Goal: Task Accomplishment & Management: Complete application form

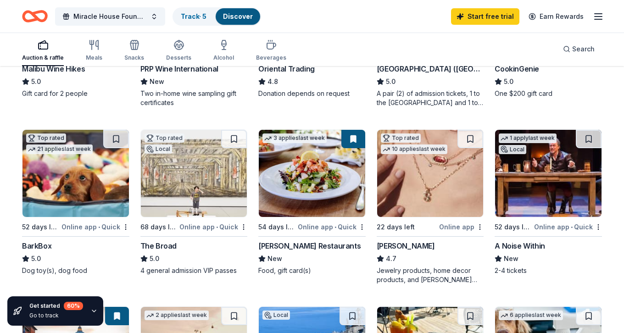
scroll to position [214, 0]
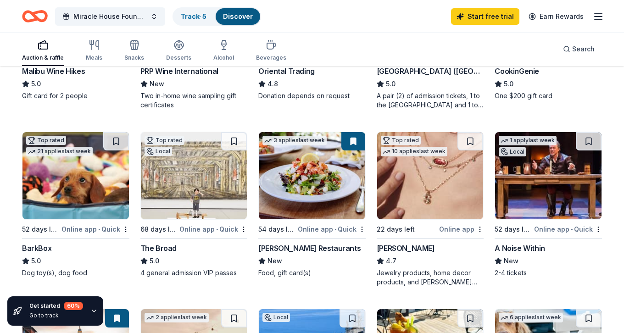
click at [306, 248] on div "Cameron Mitchell Restaurants" at bounding box center [309, 248] width 102 height 11
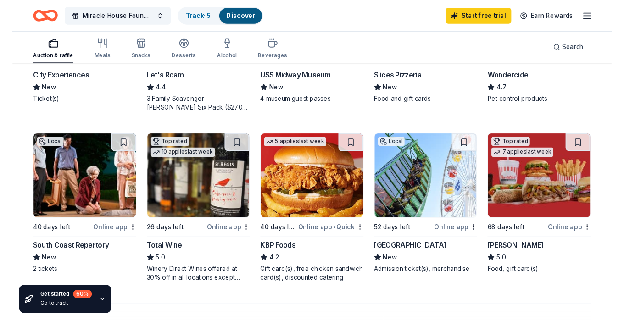
scroll to position [562, 0]
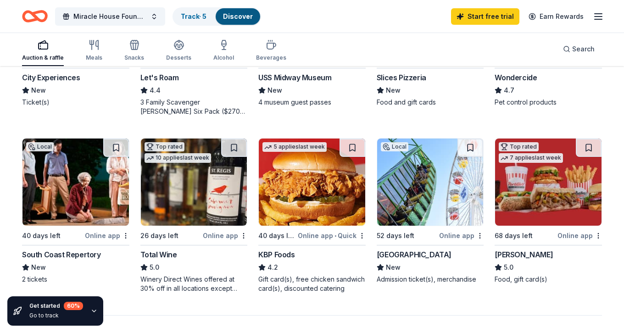
click at [282, 252] on div "KBP Foods" at bounding box center [276, 254] width 36 height 11
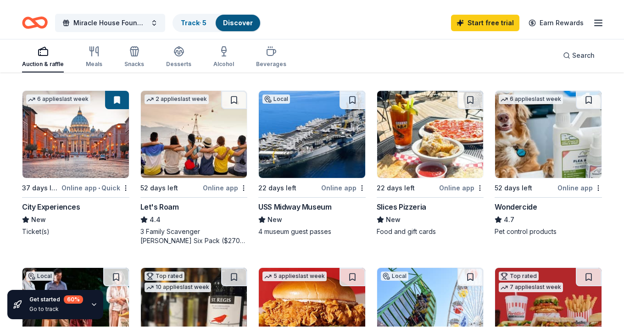
scroll to position [438, 0]
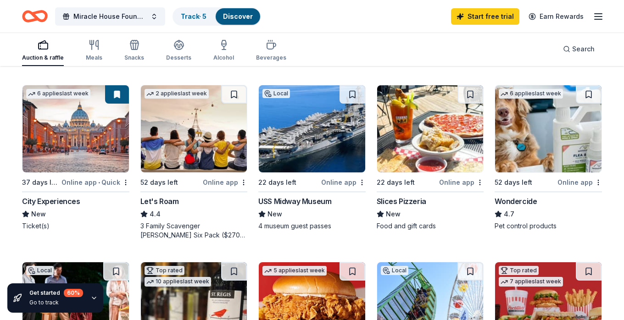
click at [409, 201] on div "Slices Pizzeria" at bounding box center [402, 201] width 50 height 11
click at [168, 201] on div "Let's Roam" at bounding box center [159, 201] width 39 height 11
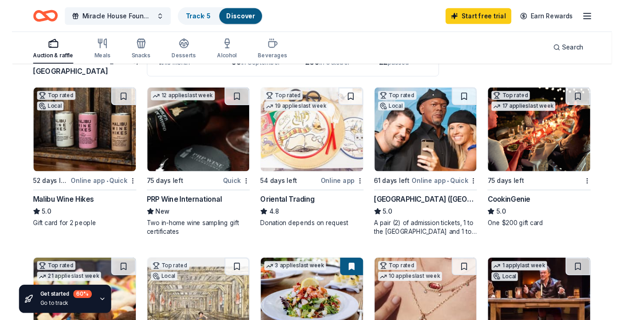
scroll to position [76, 0]
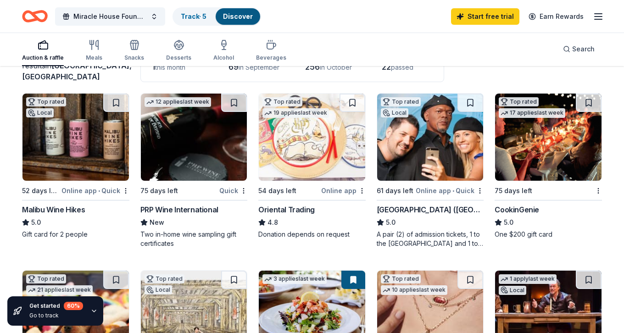
click at [515, 208] on div "CookinGenie" at bounding box center [517, 209] width 45 height 11
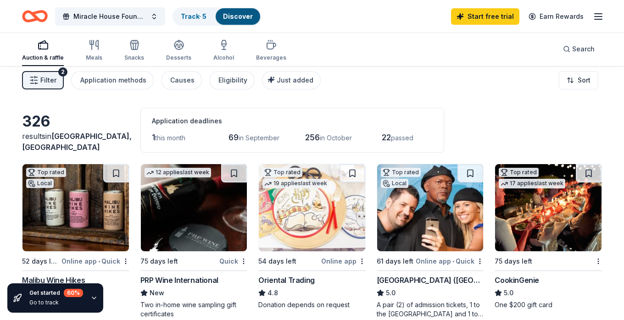
scroll to position [0, 0]
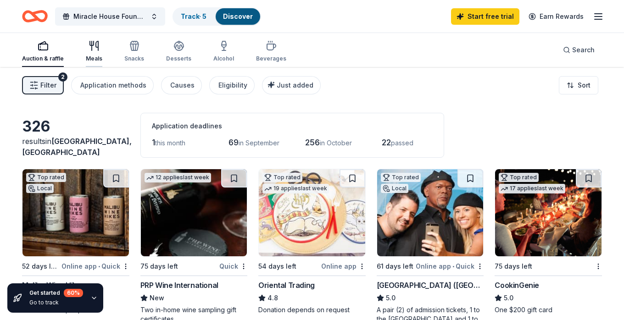
click at [95, 52] on div "Meals" at bounding box center [94, 51] width 17 height 22
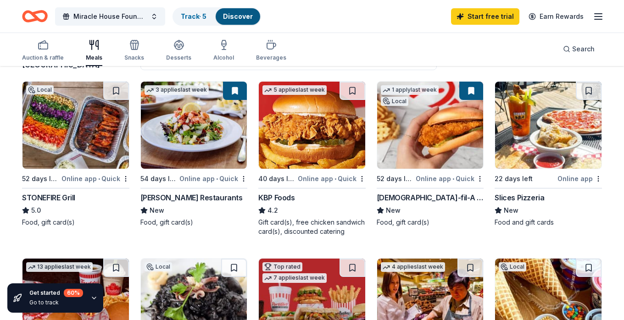
scroll to position [89, 0]
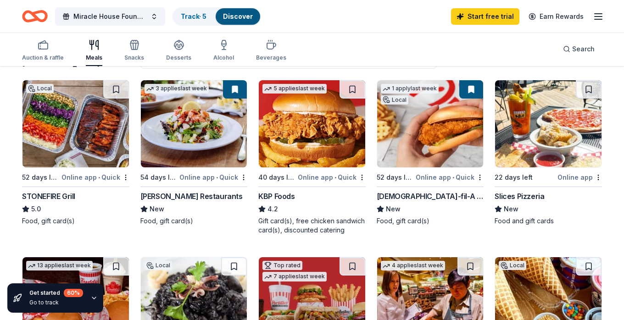
click at [421, 196] on div "Chick-fil-A (Los Angeles)" at bounding box center [430, 196] width 107 height 11
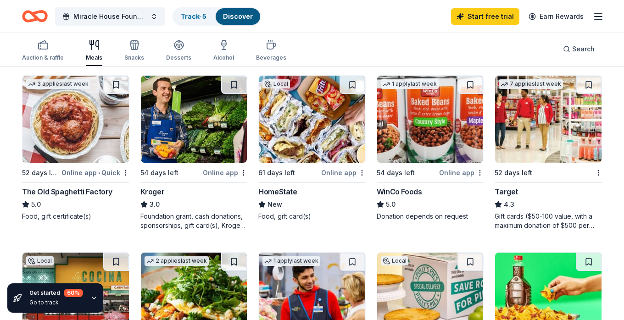
scroll to position [448, 0]
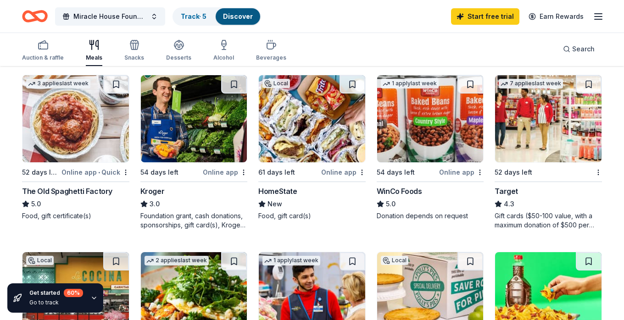
click at [509, 190] on div "Target" at bounding box center [506, 191] width 23 height 11
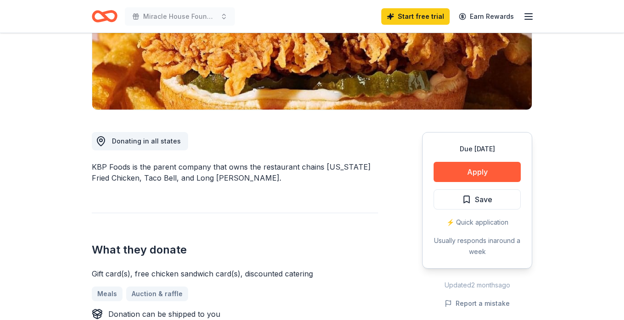
scroll to position [170, 0]
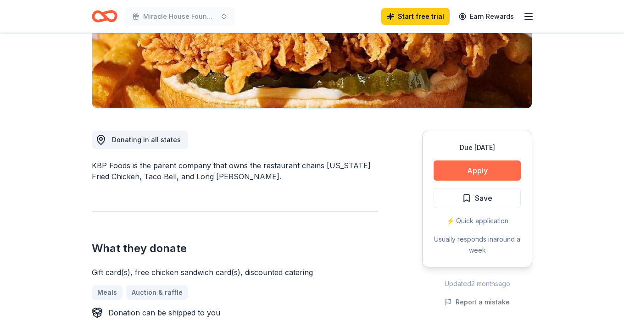
click at [477, 170] on button "Apply" at bounding box center [477, 171] width 87 height 20
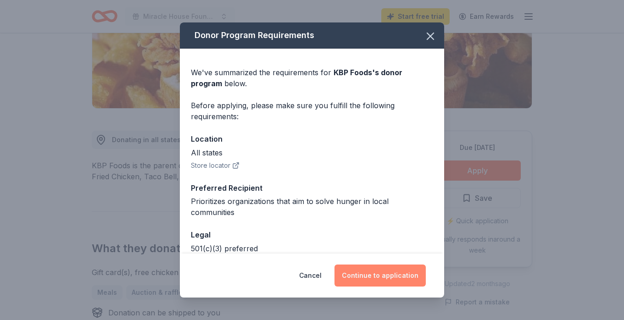
click at [384, 275] on button "Continue to application" at bounding box center [380, 276] width 91 height 22
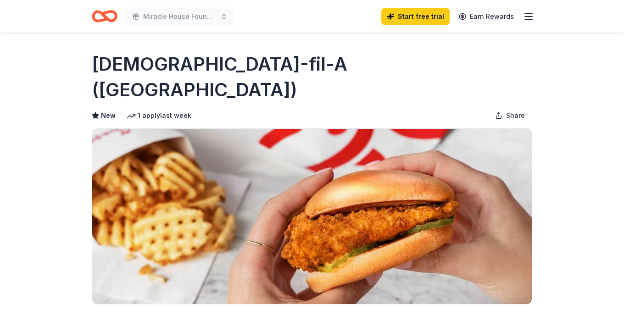
scroll to position [102, 0]
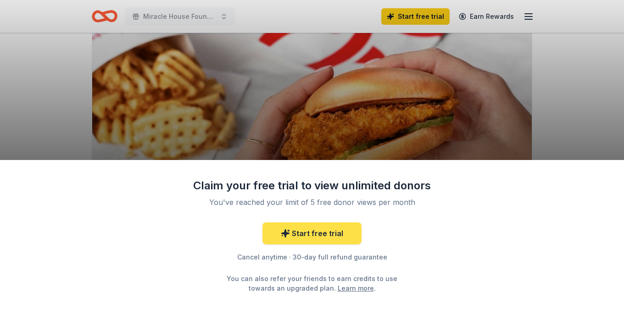
click at [311, 234] on link "Start free trial" at bounding box center [312, 234] width 99 height 22
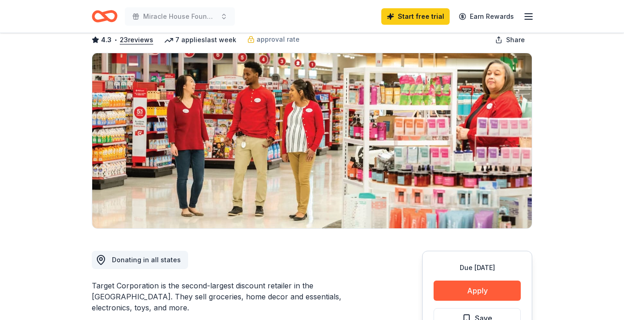
scroll to position [50, 0]
